Goal: Task Accomplishment & Management: Use online tool/utility

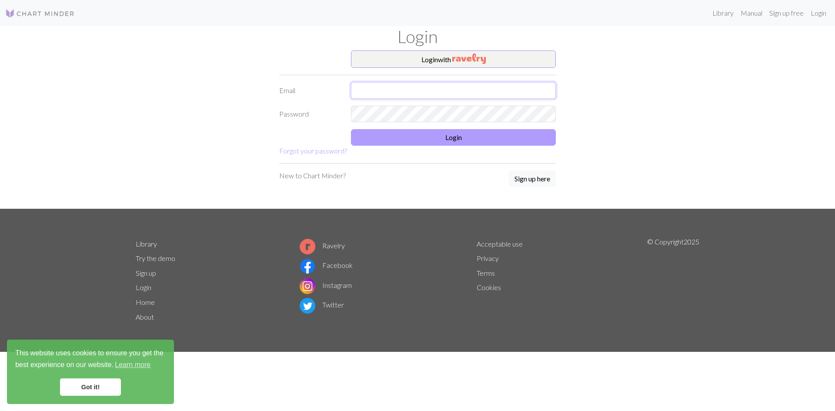
type input "mkhunter166@gmail.com"
click at [456, 138] on button "Login" at bounding box center [453, 137] width 205 height 17
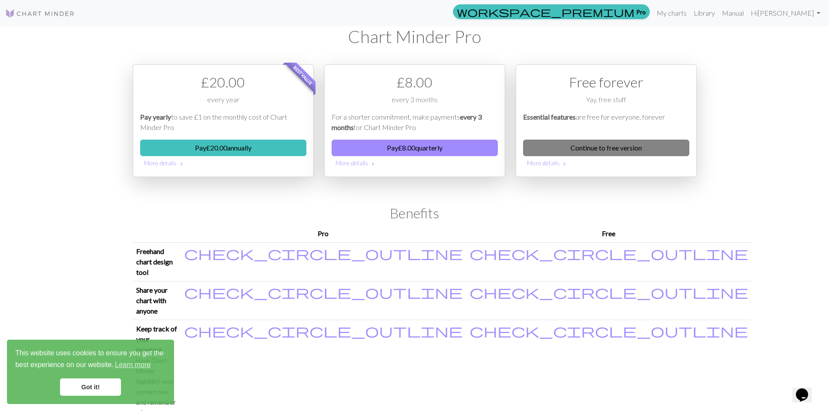
click at [638, 147] on link "Continue to free version" at bounding box center [606, 148] width 166 height 17
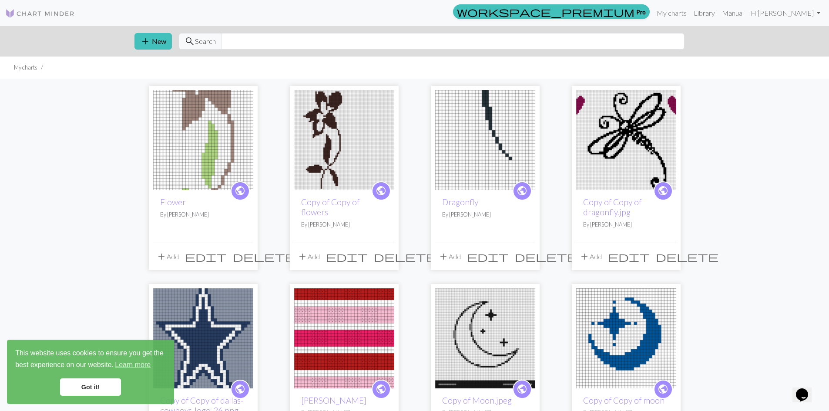
click at [93, 389] on link "Got it!" at bounding box center [90, 387] width 61 height 17
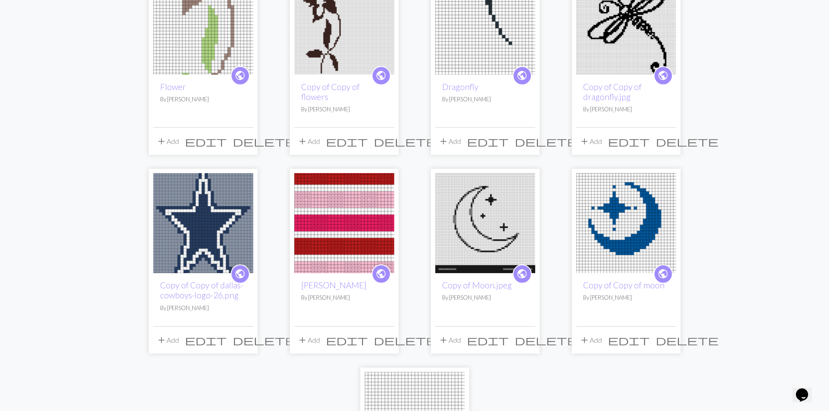
scroll to position [131, 0]
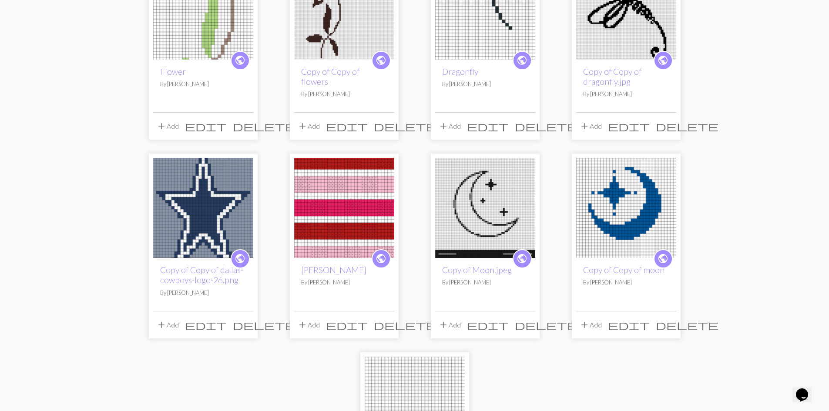
click at [322, 200] on img at bounding box center [344, 208] width 100 height 100
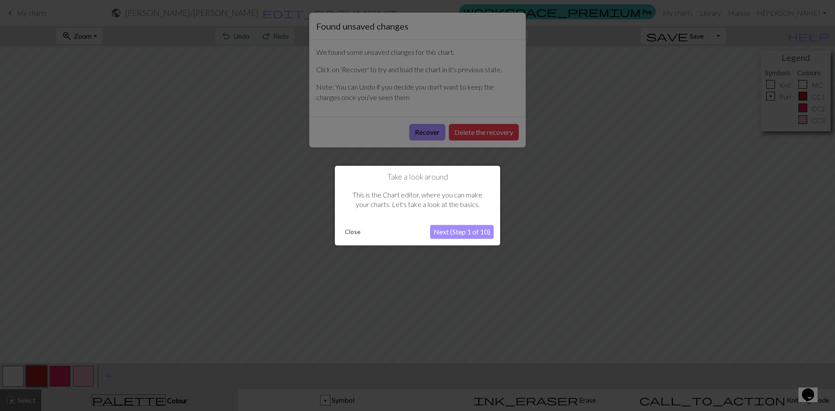
click at [360, 231] on button "Close" at bounding box center [353, 231] width 23 height 13
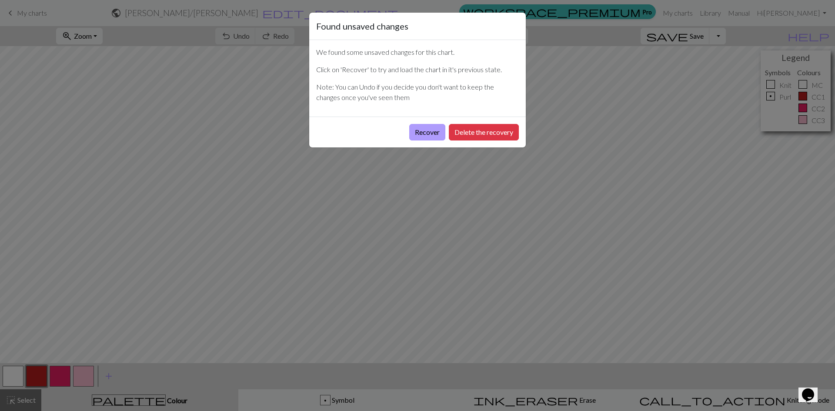
click at [434, 132] on button "Recover" at bounding box center [427, 132] width 36 height 17
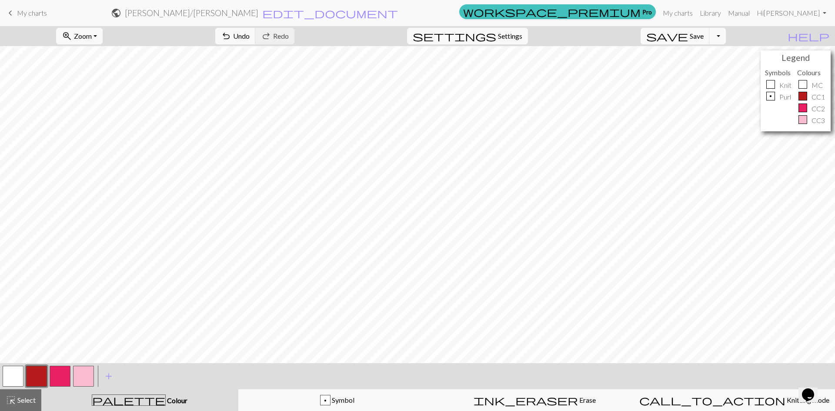
scroll to position [259, 0]
click at [771, 94] on div "p" at bounding box center [771, 96] width 9 height 9
click at [250, 34] on span "Undo" at bounding box center [241, 36] width 17 height 8
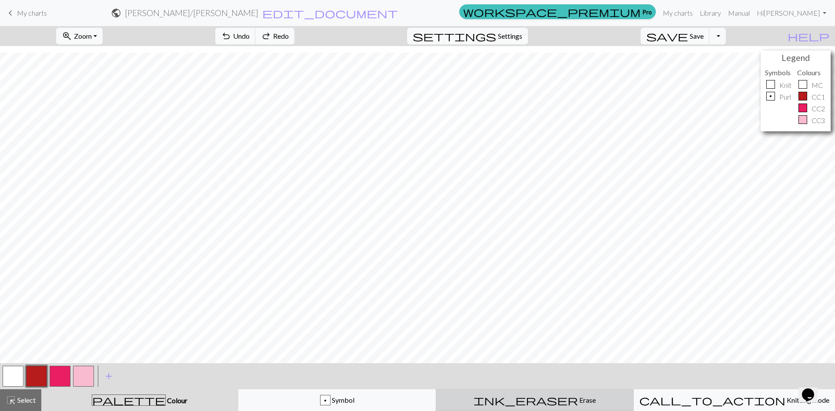
click at [578, 399] on span "Erase" at bounding box center [587, 400] width 18 height 8
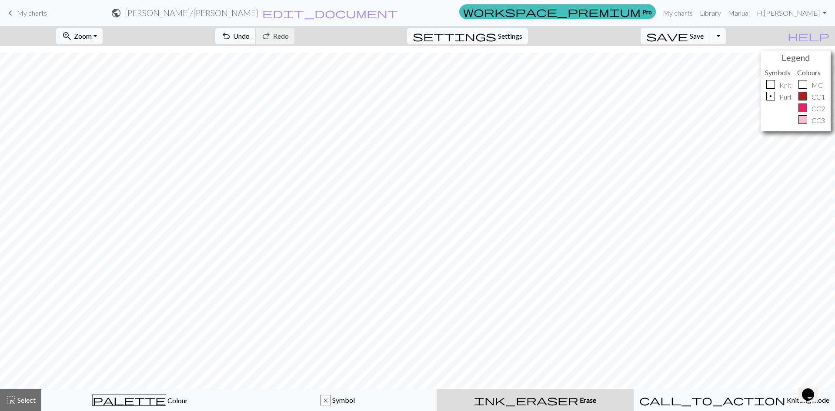
drag, startPoint x: 287, startPoint y: 38, endPoint x: 299, endPoint y: 38, distance: 12.6
click at [250, 38] on span "Undo" at bounding box center [241, 36] width 17 height 8
click at [715, 403] on span "call_to_action" at bounding box center [713, 400] width 146 height 12
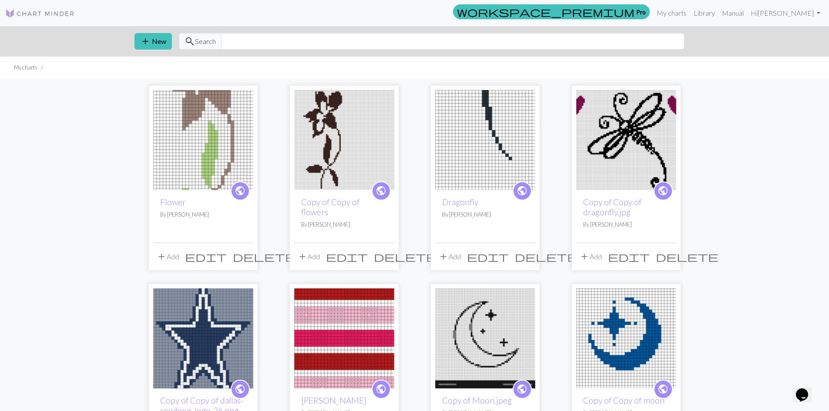
click at [332, 328] on img at bounding box center [344, 338] width 100 height 100
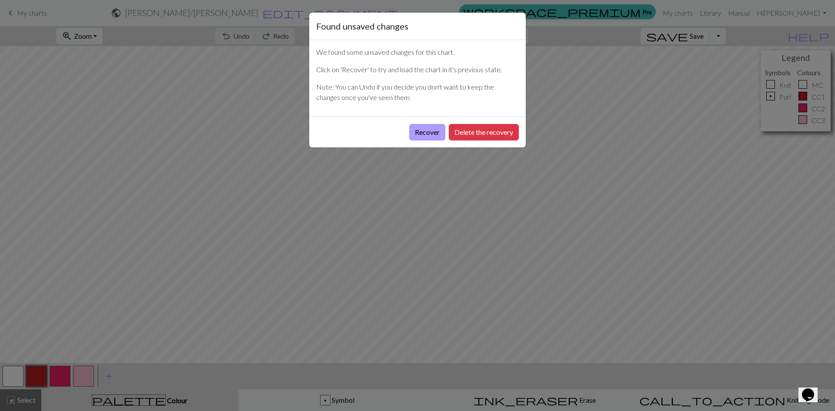
click at [418, 134] on button "Recover" at bounding box center [427, 132] width 36 height 17
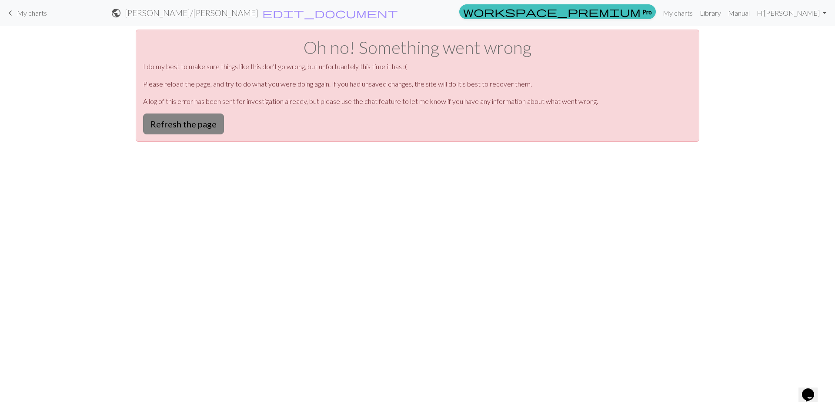
click at [189, 121] on button "Refresh the page" at bounding box center [183, 124] width 81 height 21
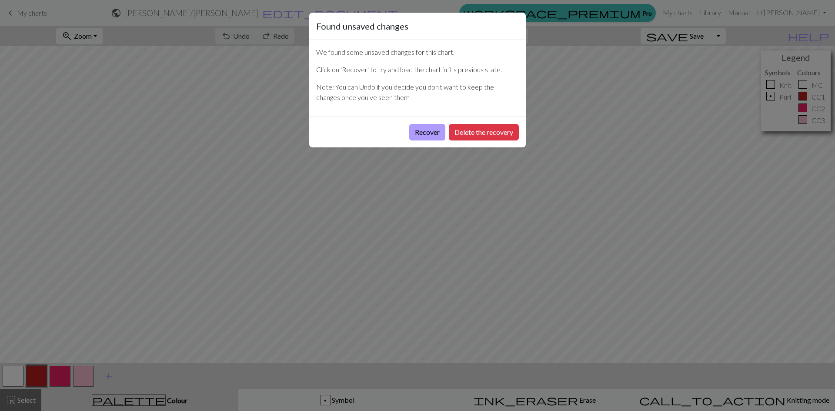
click at [416, 132] on button "Recover" at bounding box center [427, 132] width 36 height 17
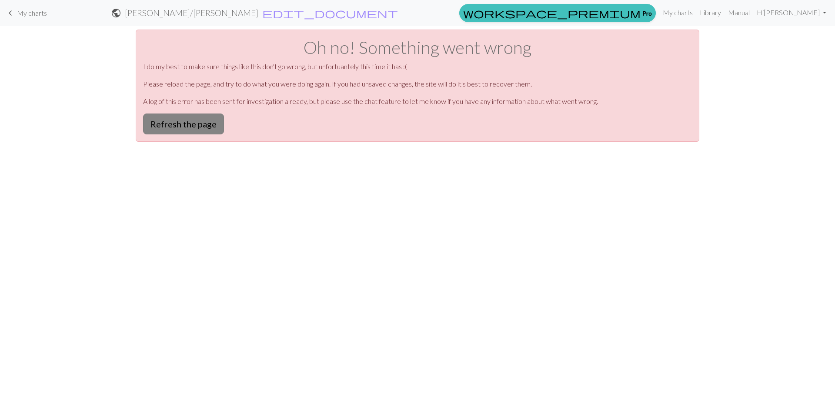
click at [189, 121] on button "Refresh the page" at bounding box center [183, 124] width 81 height 21
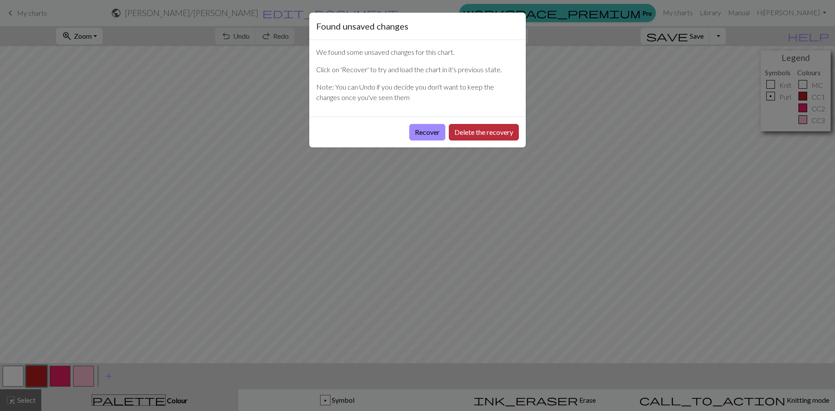
click at [476, 134] on button "Delete the recovery" at bounding box center [484, 132] width 70 height 17
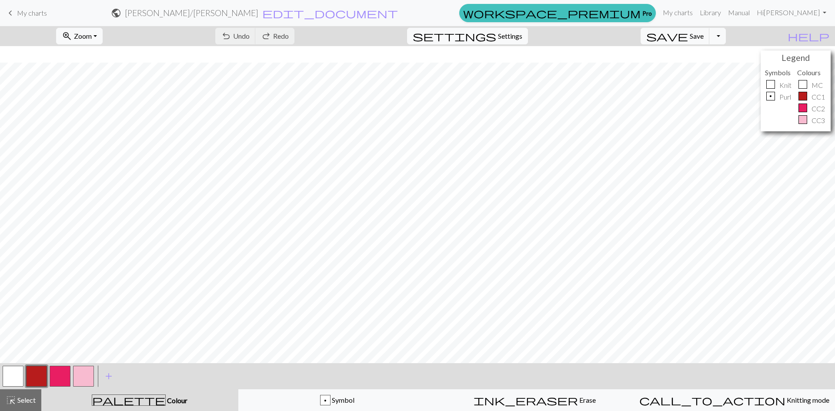
scroll to position [87, 0]
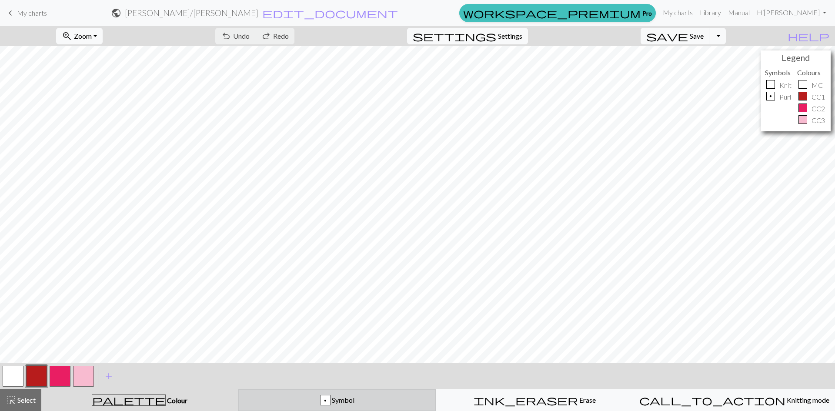
click at [326, 399] on div "p" at bounding box center [326, 400] width 10 height 10
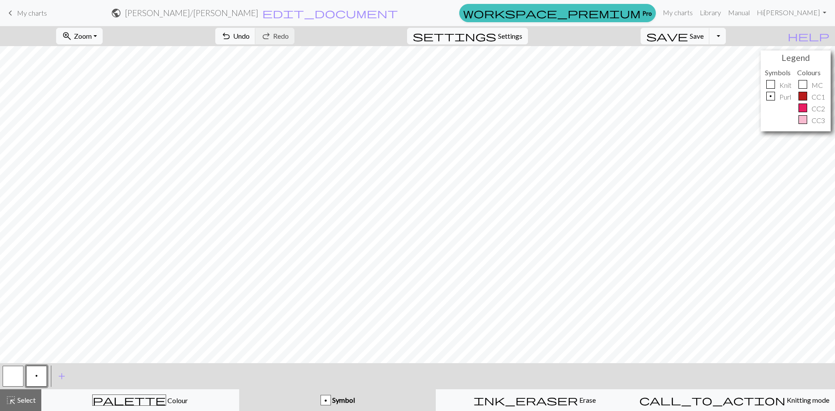
click at [769, 84] on div at bounding box center [771, 84] width 9 height 9
click at [9, 380] on button "button" at bounding box center [13, 376] width 21 height 21
click at [103, 35] on button "zoom_in Zoom Zoom" at bounding box center [79, 36] width 47 height 17
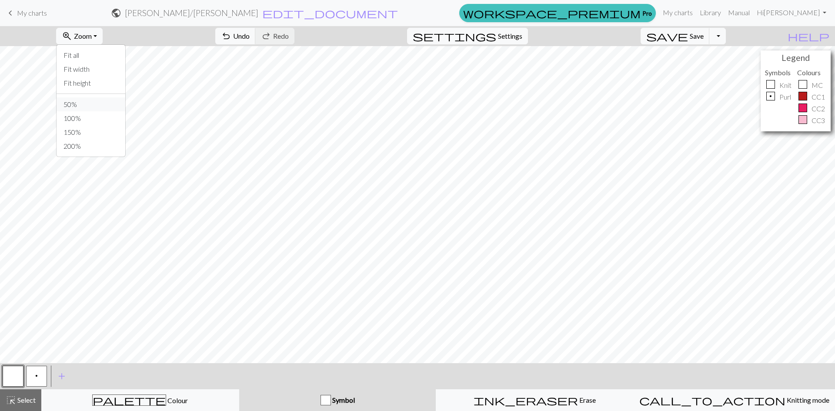
click at [95, 104] on button "50%" at bounding box center [91, 104] width 69 height 14
click at [92, 38] on span "Zoom" at bounding box center [83, 36] width 18 height 8
click at [90, 115] on button "100%" at bounding box center [91, 118] width 69 height 14
click at [688, 32] on span "save" at bounding box center [668, 36] width 42 height 12
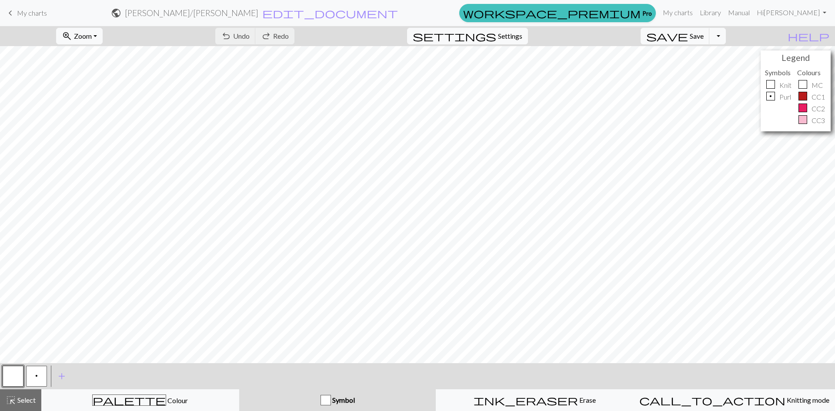
click at [37, 15] on span "My charts" at bounding box center [32, 13] width 30 height 8
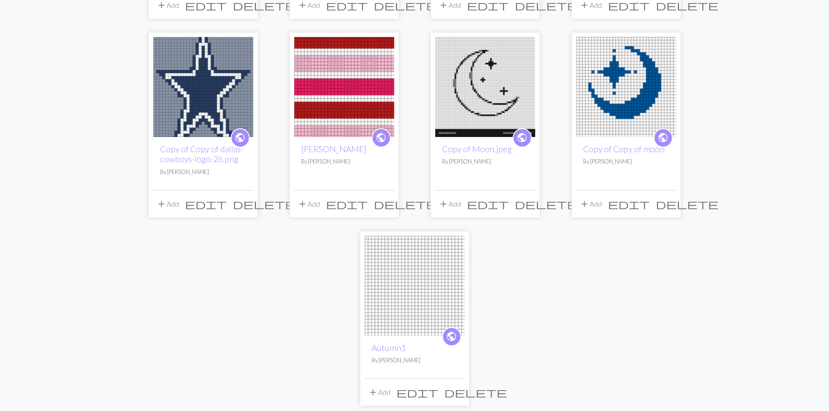
scroll to position [261, 0]
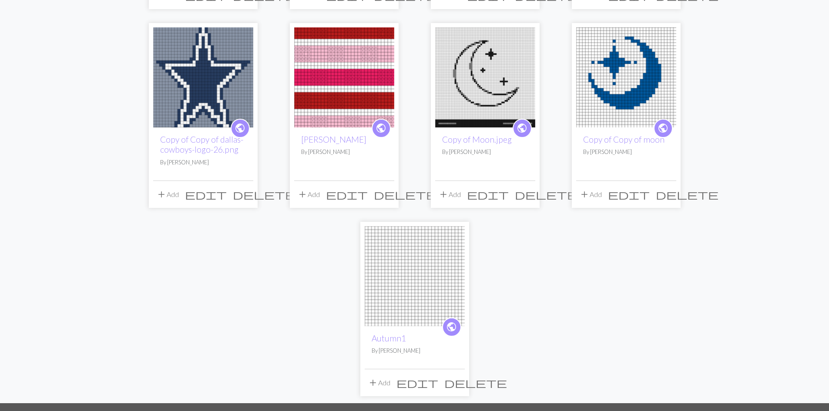
click at [666, 194] on span "delete" at bounding box center [687, 194] width 63 height 12
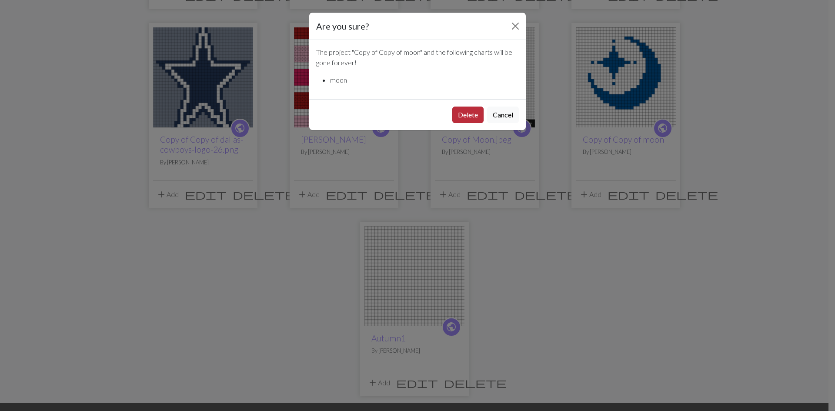
click at [459, 115] on button "Delete" at bounding box center [467, 115] width 31 height 17
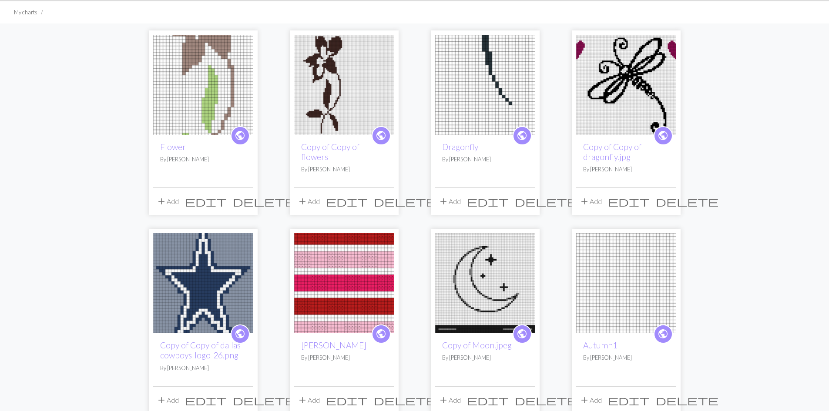
scroll to position [174, 0]
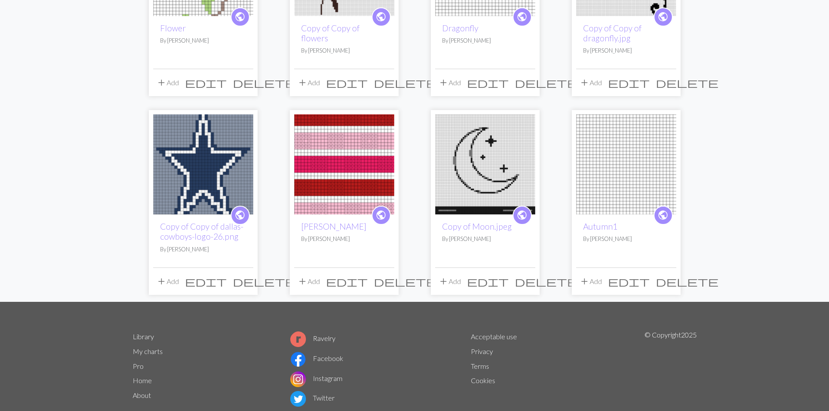
click at [328, 183] on img at bounding box center [344, 164] width 100 height 100
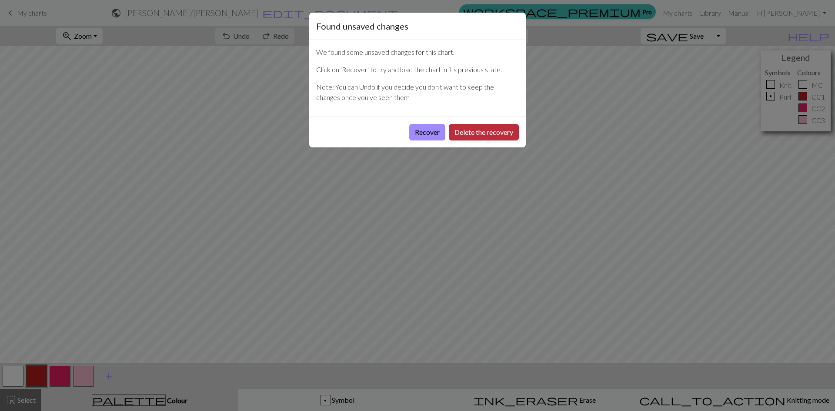
click at [482, 127] on button "Delete the recovery" at bounding box center [484, 132] width 70 height 17
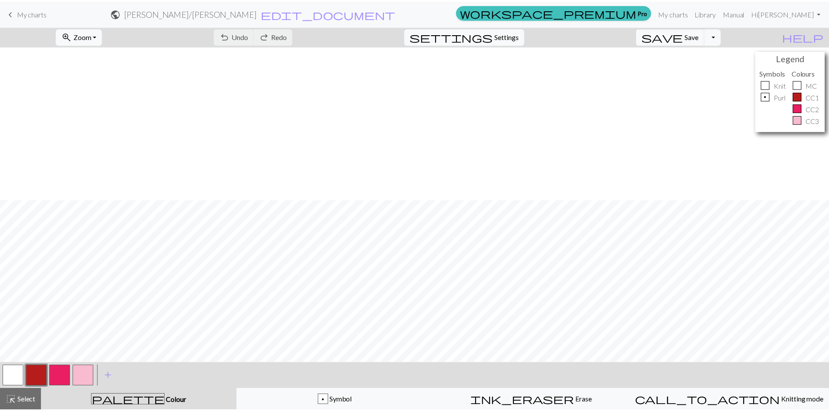
scroll to position [259, 0]
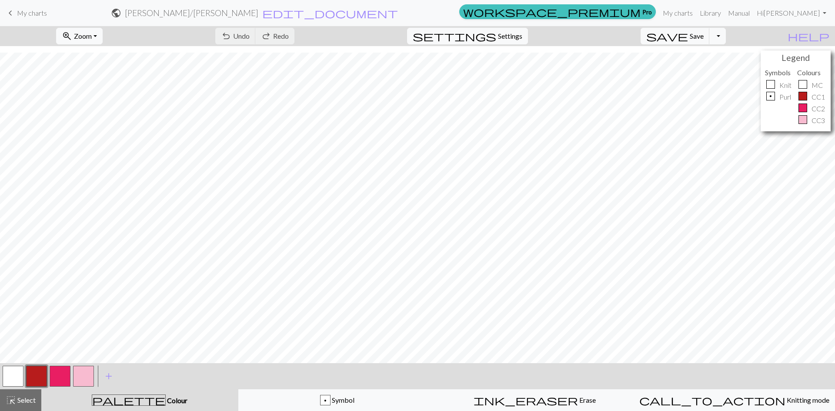
click at [25, 15] on span "My charts" at bounding box center [32, 13] width 30 height 8
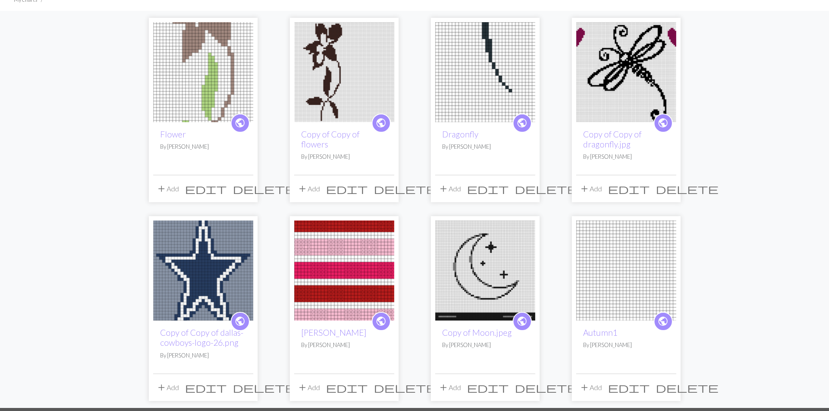
scroll to position [131, 0]
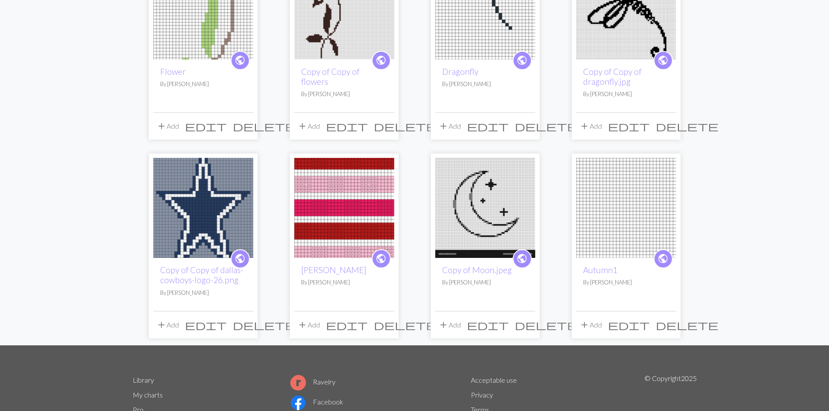
click at [522, 325] on span "delete" at bounding box center [546, 325] width 63 height 12
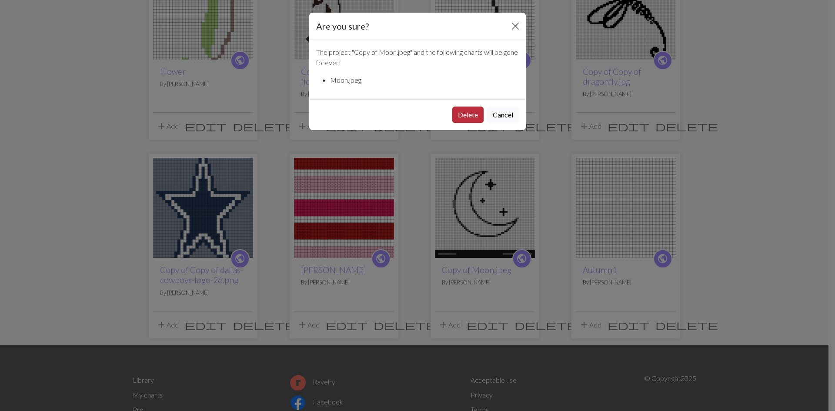
click at [460, 116] on button "Delete" at bounding box center [467, 115] width 31 height 17
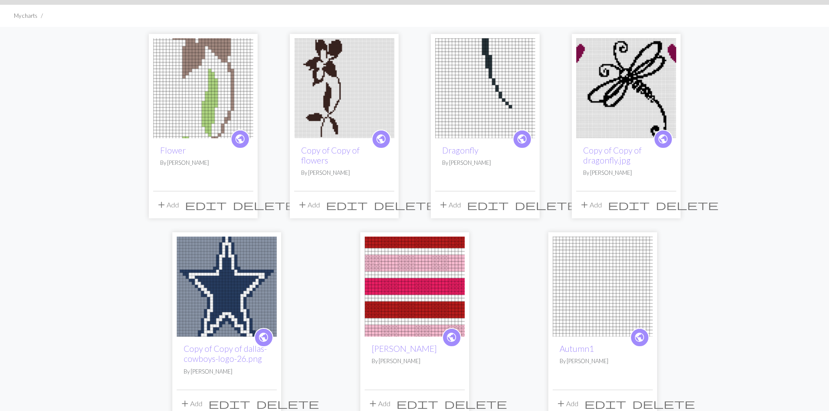
scroll to position [131, 0]
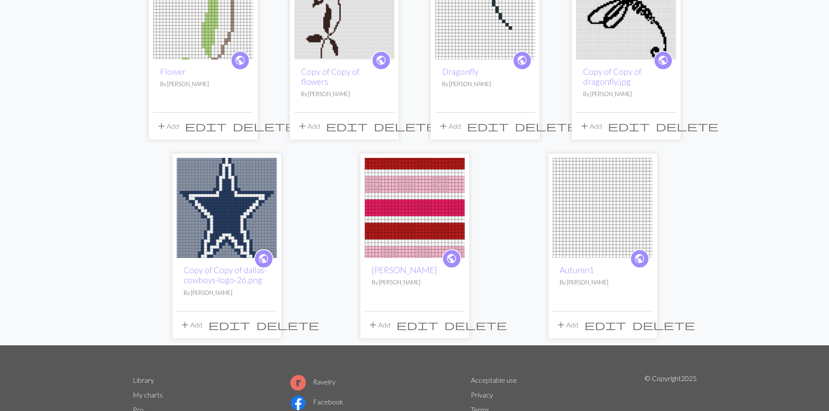
click at [644, 332] on button "delete" at bounding box center [663, 325] width 69 height 17
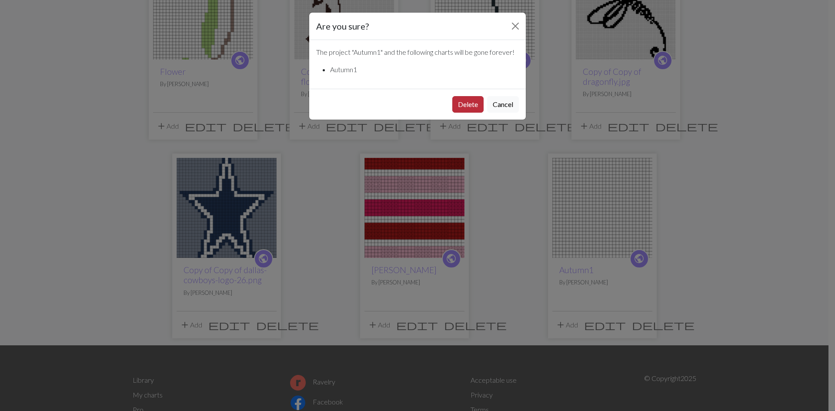
click at [473, 102] on button "Delete" at bounding box center [467, 104] width 31 height 17
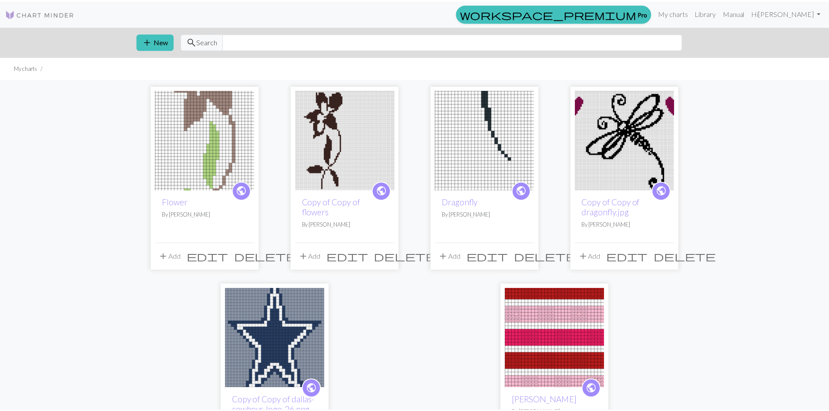
scroll to position [131, 0]
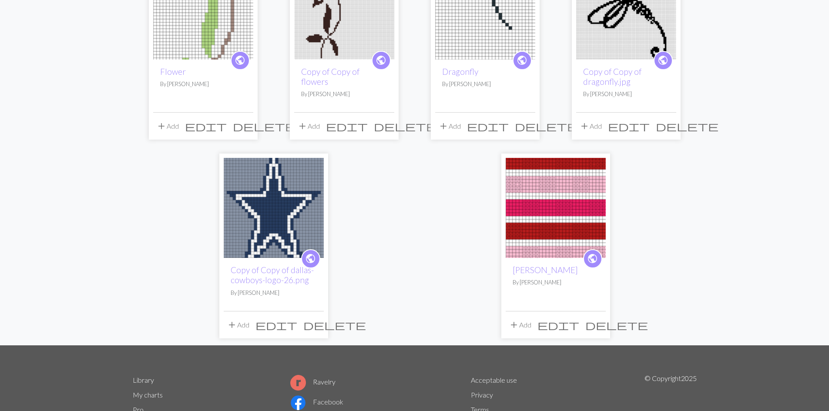
click at [669, 128] on span "delete" at bounding box center [687, 126] width 63 height 12
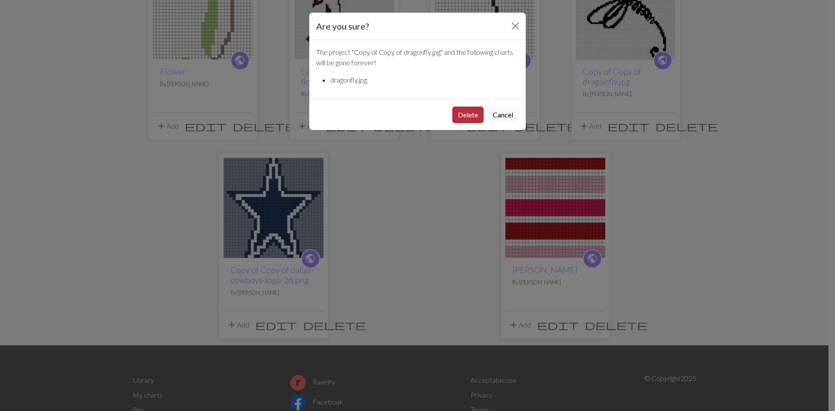
click at [455, 120] on button "Delete" at bounding box center [467, 115] width 31 height 17
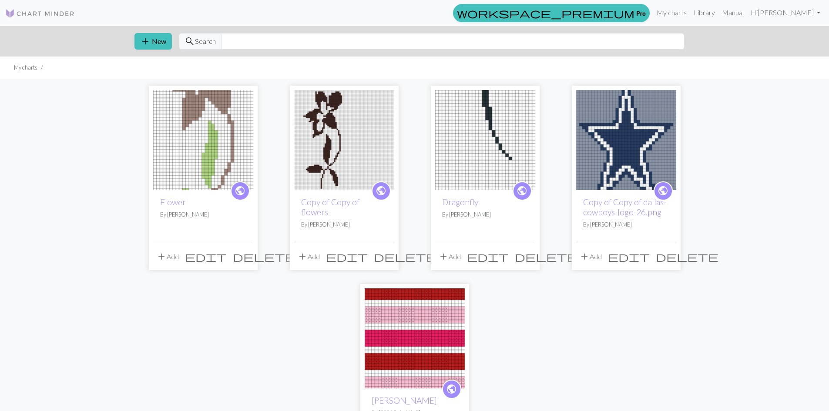
click at [245, 255] on span "delete" at bounding box center [264, 257] width 63 height 12
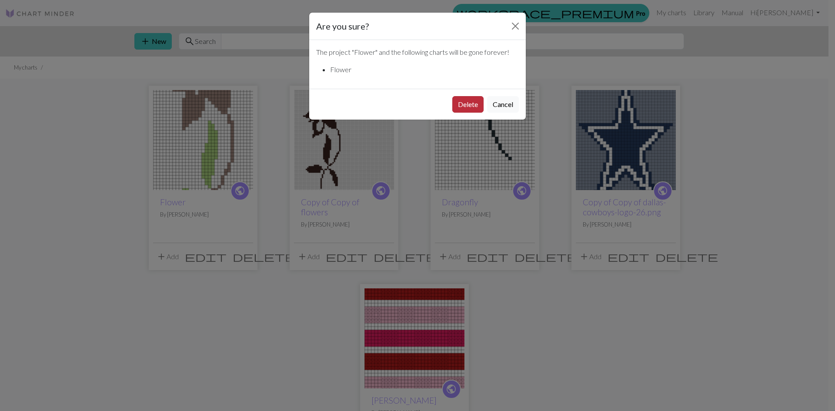
click at [469, 98] on button "Delete" at bounding box center [467, 104] width 31 height 17
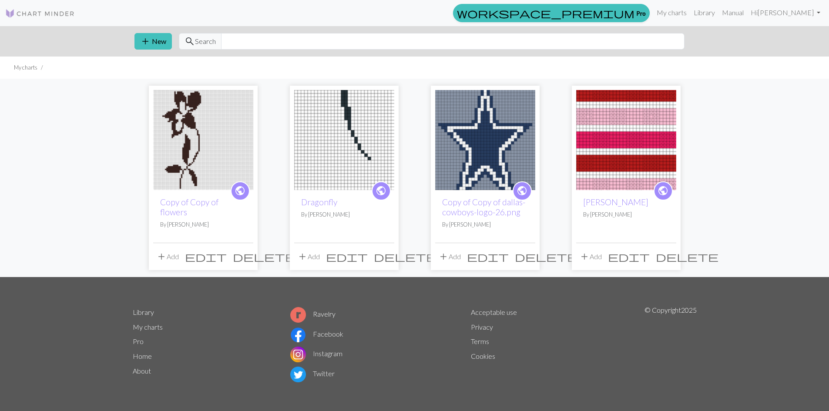
click at [244, 254] on span "delete" at bounding box center [264, 257] width 63 height 12
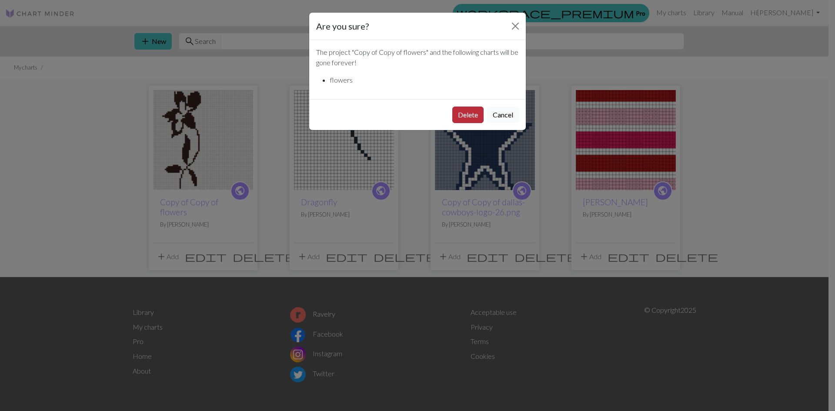
click at [472, 110] on button "Delete" at bounding box center [467, 115] width 31 height 17
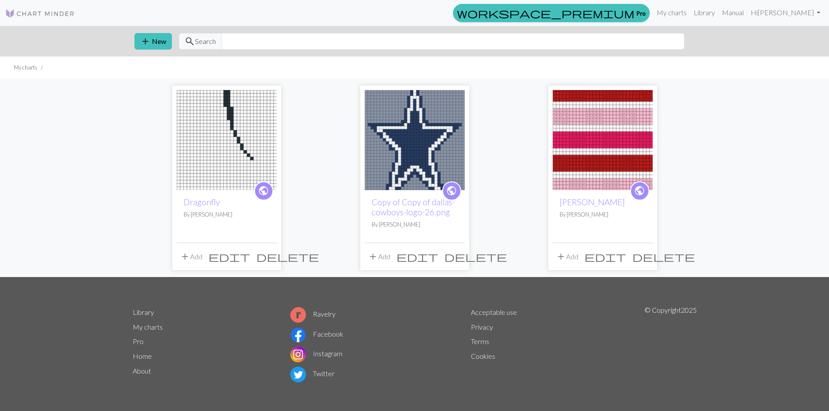
click at [270, 259] on span "delete" at bounding box center [287, 257] width 63 height 12
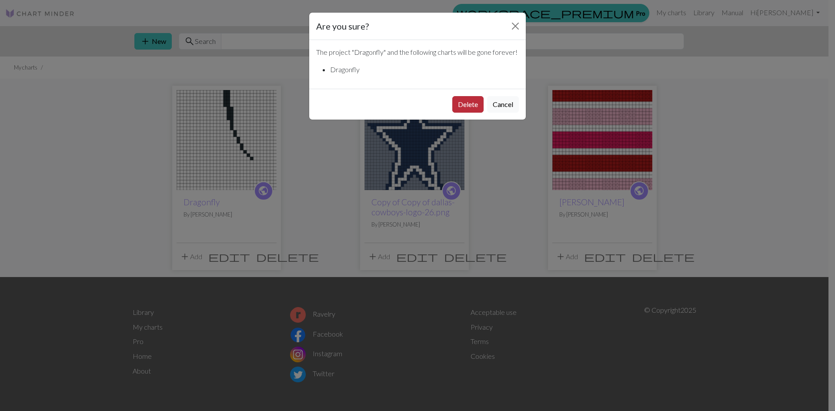
click at [453, 113] on button "Delete" at bounding box center [467, 104] width 31 height 17
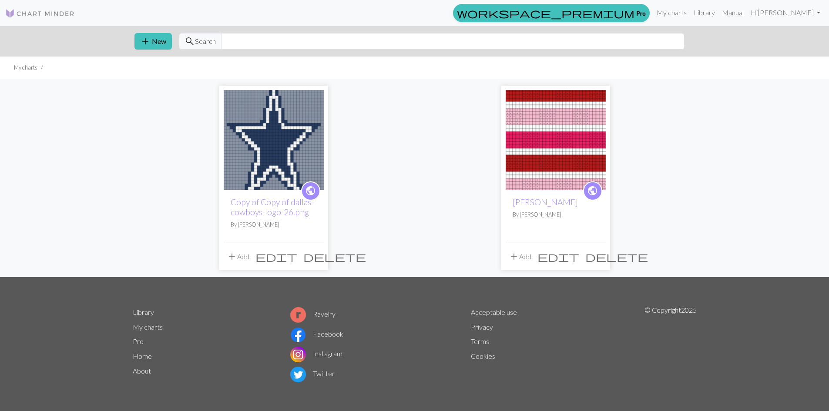
click at [272, 161] on img at bounding box center [274, 140] width 100 height 100
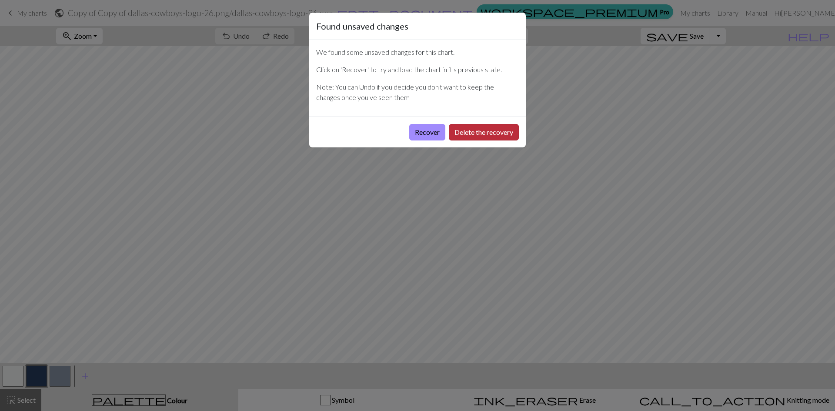
click at [487, 135] on button "Delete the recovery" at bounding box center [484, 132] width 70 height 17
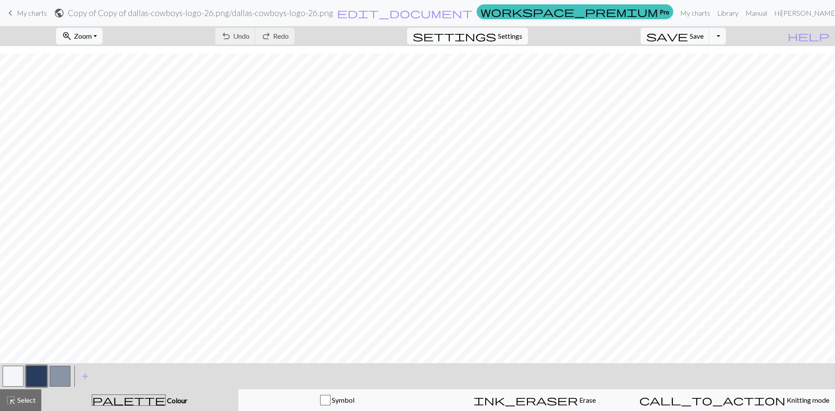
scroll to position [155, 0]
click at [31, 8] on link "keyboard_arrow_left My charts" at bounding box center [26, 13] width 42 height 15
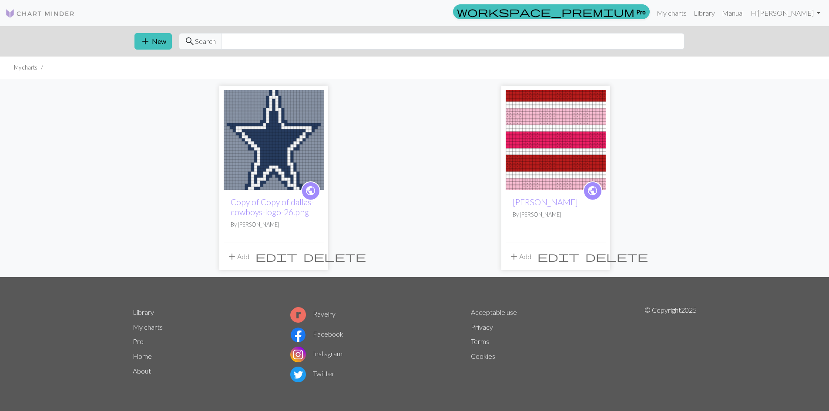
click at [540, 147] on img at bounding box center [556, 140] width 100 height 100
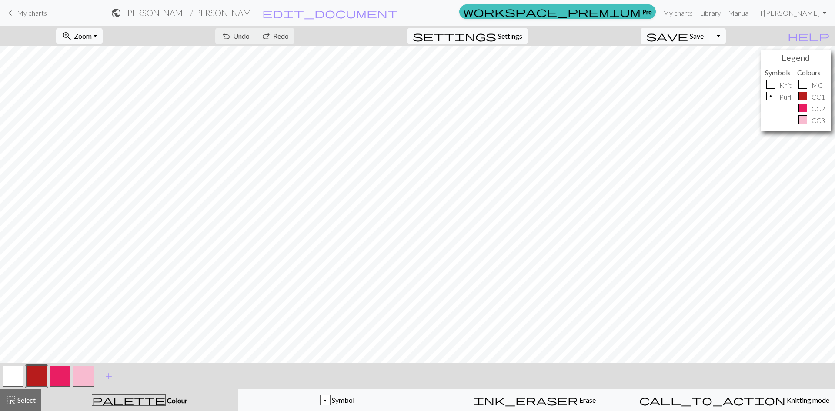
click at [726, 38] on button "Toggle Dropdown" at bounding box center [718, 36] width 17 height 17
click at [716, 72] on button "save_alt Download" at bounding box center [654, 69] width 144 height 14
